Goal: Task Accomplishment & Management: Manage account settings

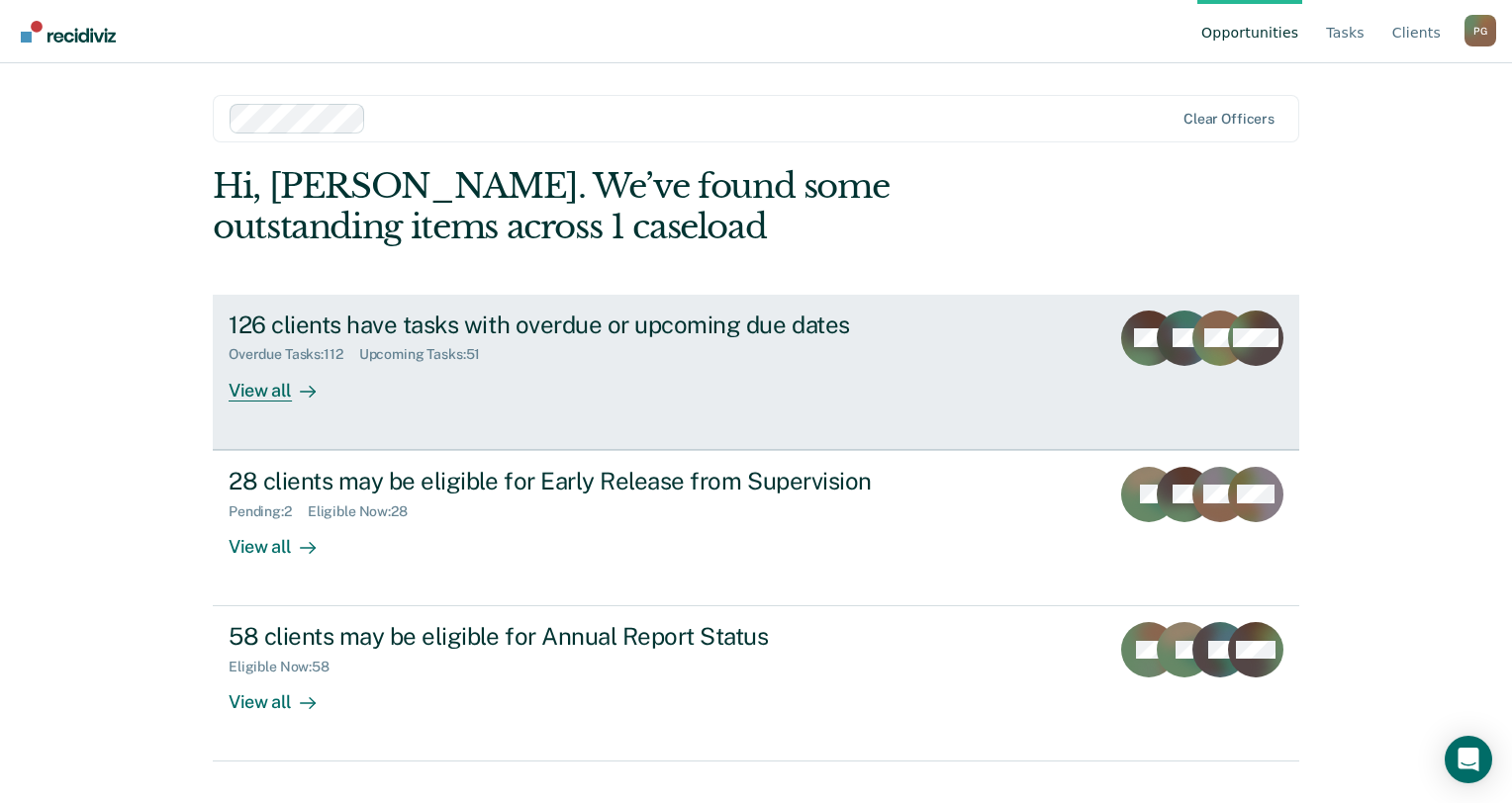
click at [721, 391] on div "126 clients have tasks with overdue or upcoming due dates Overdue Tasks : 112 U…" at bounding box center [600, 356] width 742 height 91
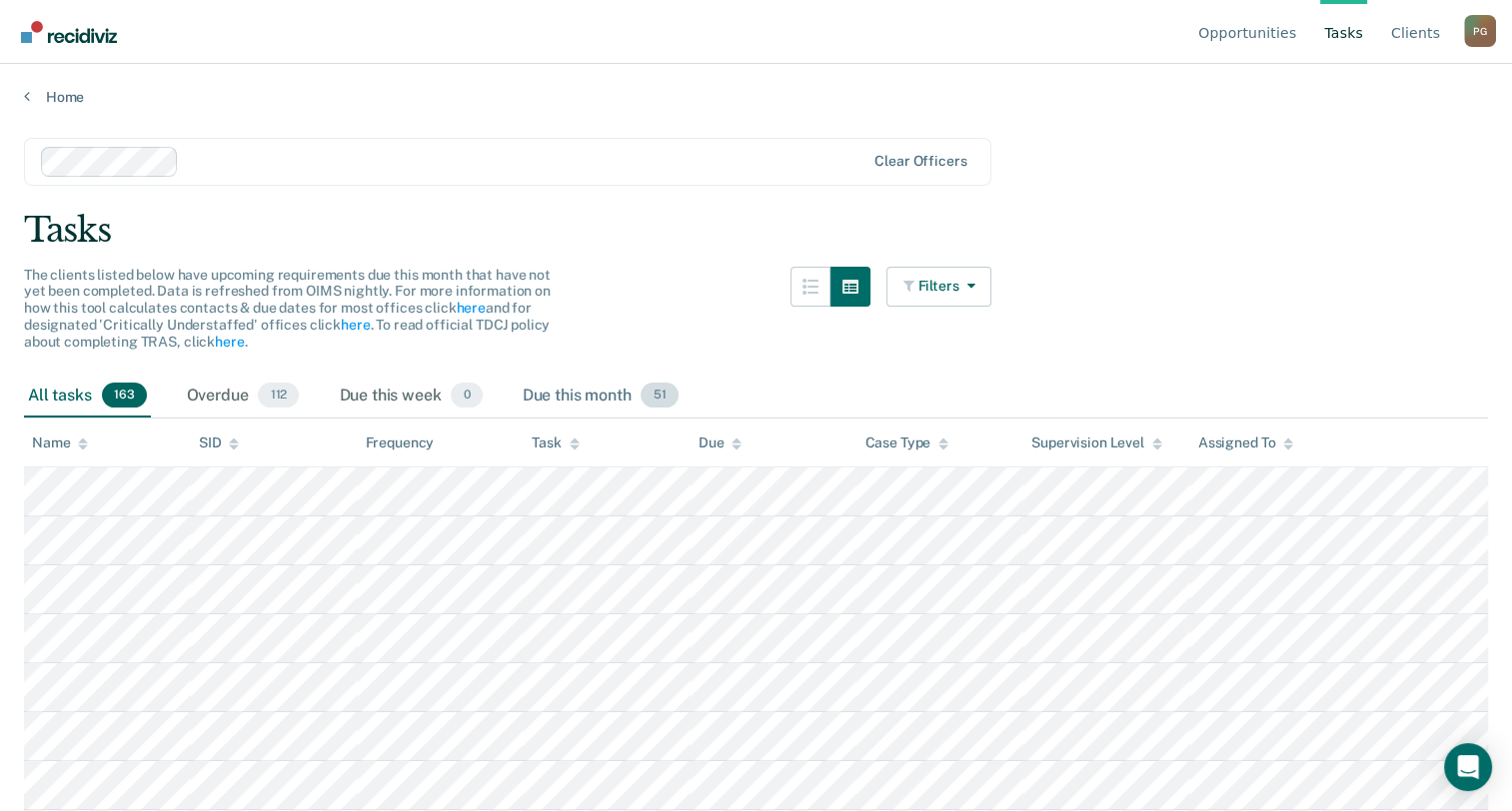
click at [662, 403] on span "51" at bounding box center [659, 396] width 37 height 26
click at [284, 397] on span "112" at bounding box center [278, 396] width 41 height 26
